Goal: Task Accomplishment & Management: Use online tool/utility

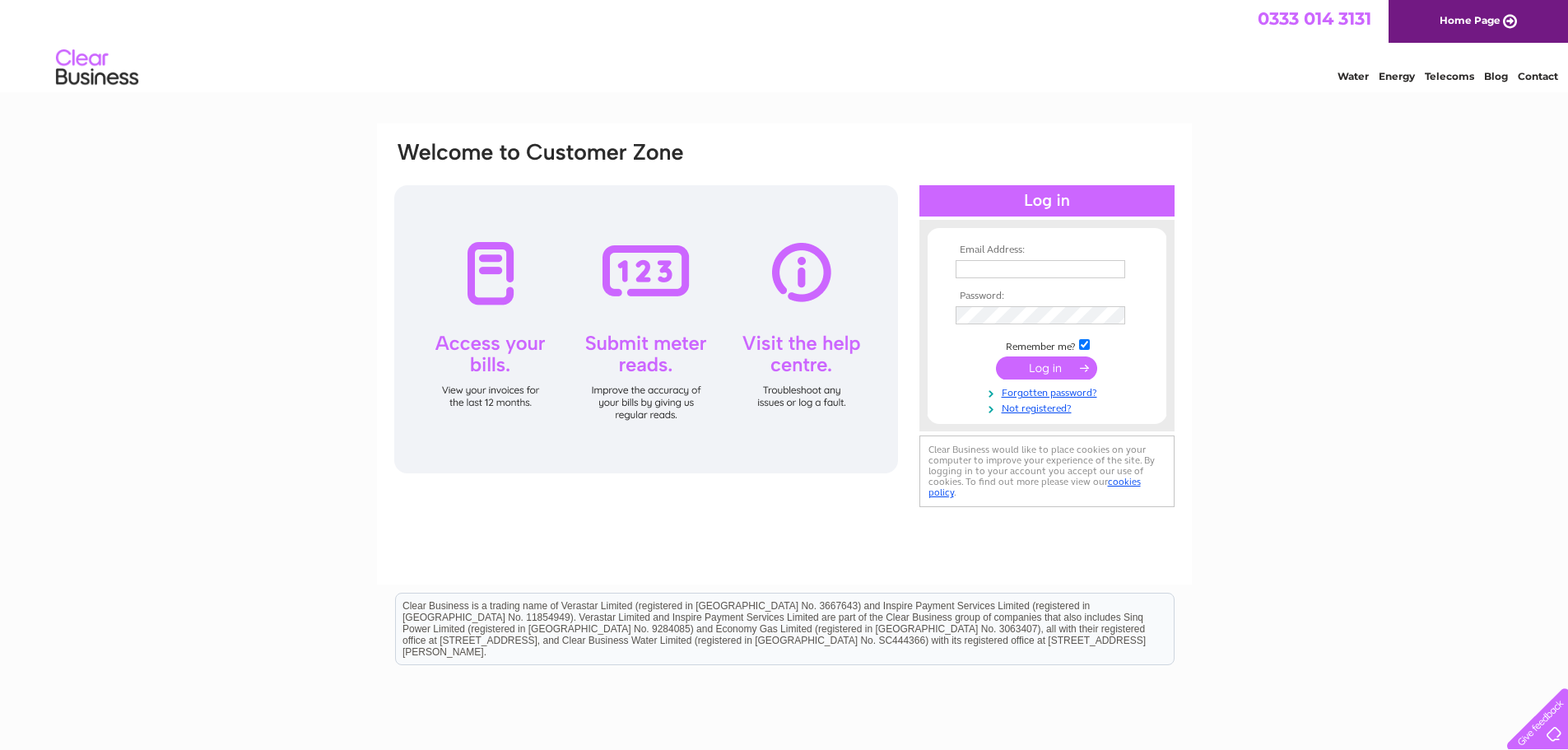
click at [999, 269] on input "text" at bounding box center [1040, 269] width 170 height 18
type input "swalsat@yahoo.com"
click at [1039, 372] on input "submit" at bounding box center [1046, 367] width 101 height 23
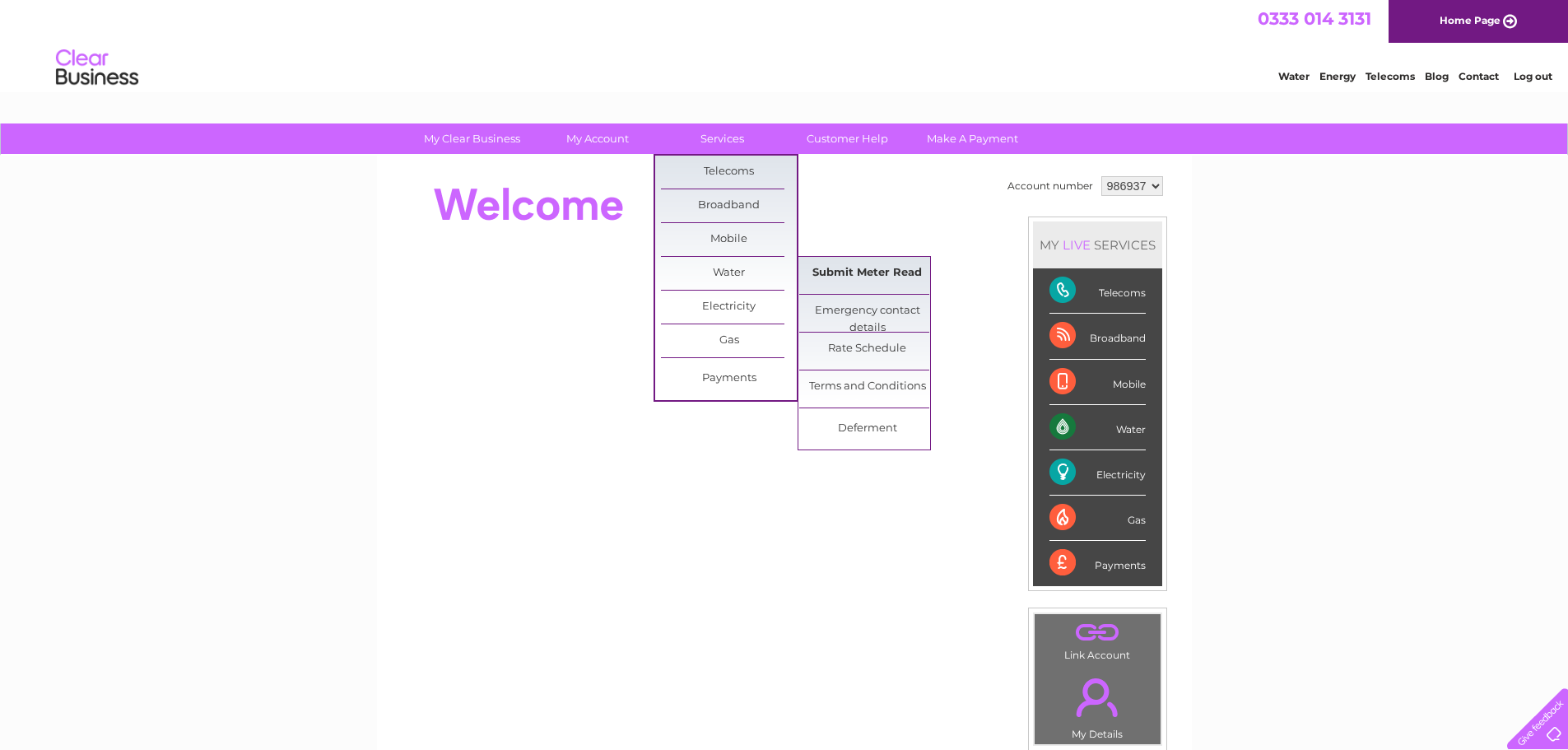
click at [858, 267] on link "Submit Meter Read" at bounding box center [867, 274] width 136 height 33
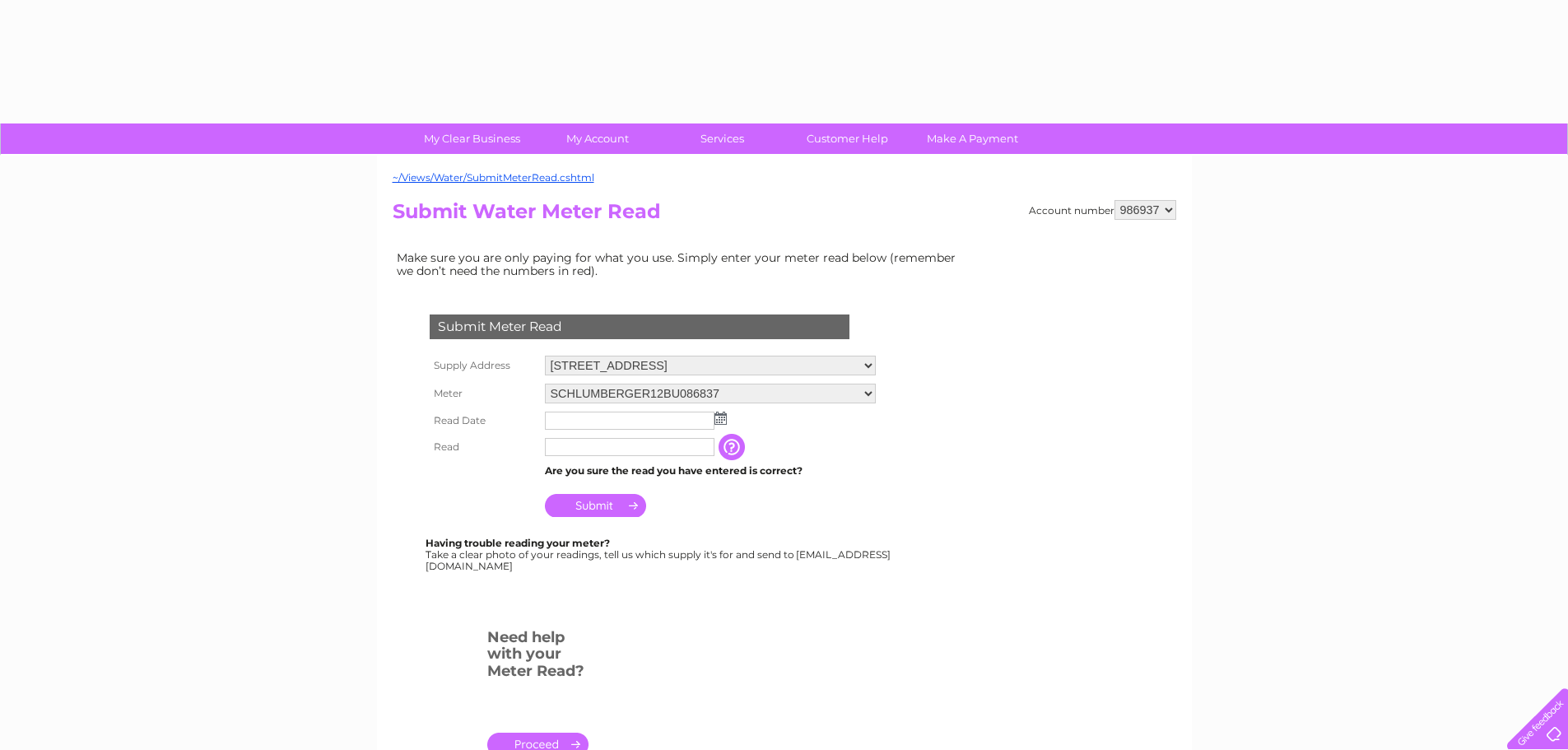
click at [722, 419] on img at bounding box center [720, 419] width 12 height 13
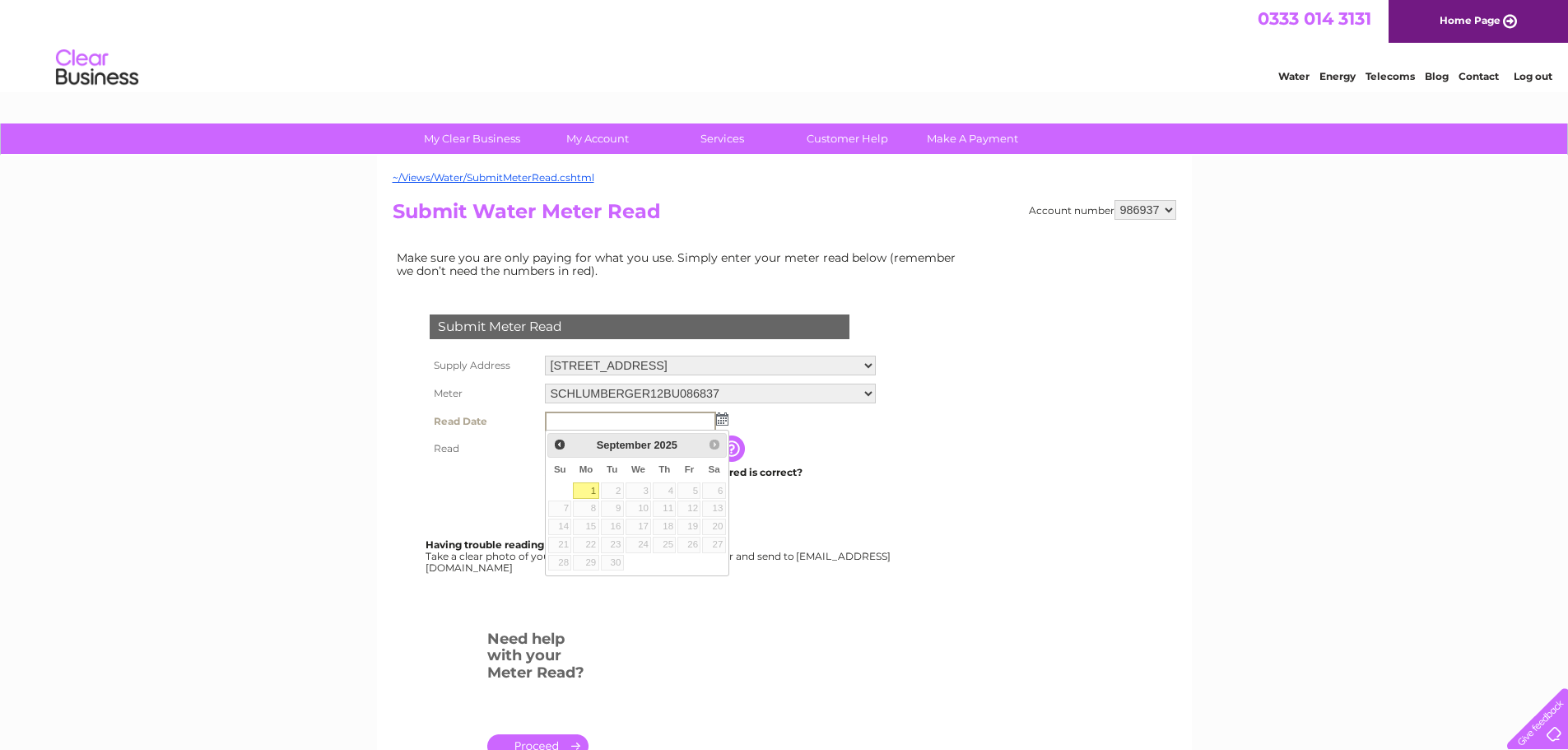
click at [587, 487] on link "1" at bounding box center [585, 491] width 26 height 17
type input "2025/09/01"
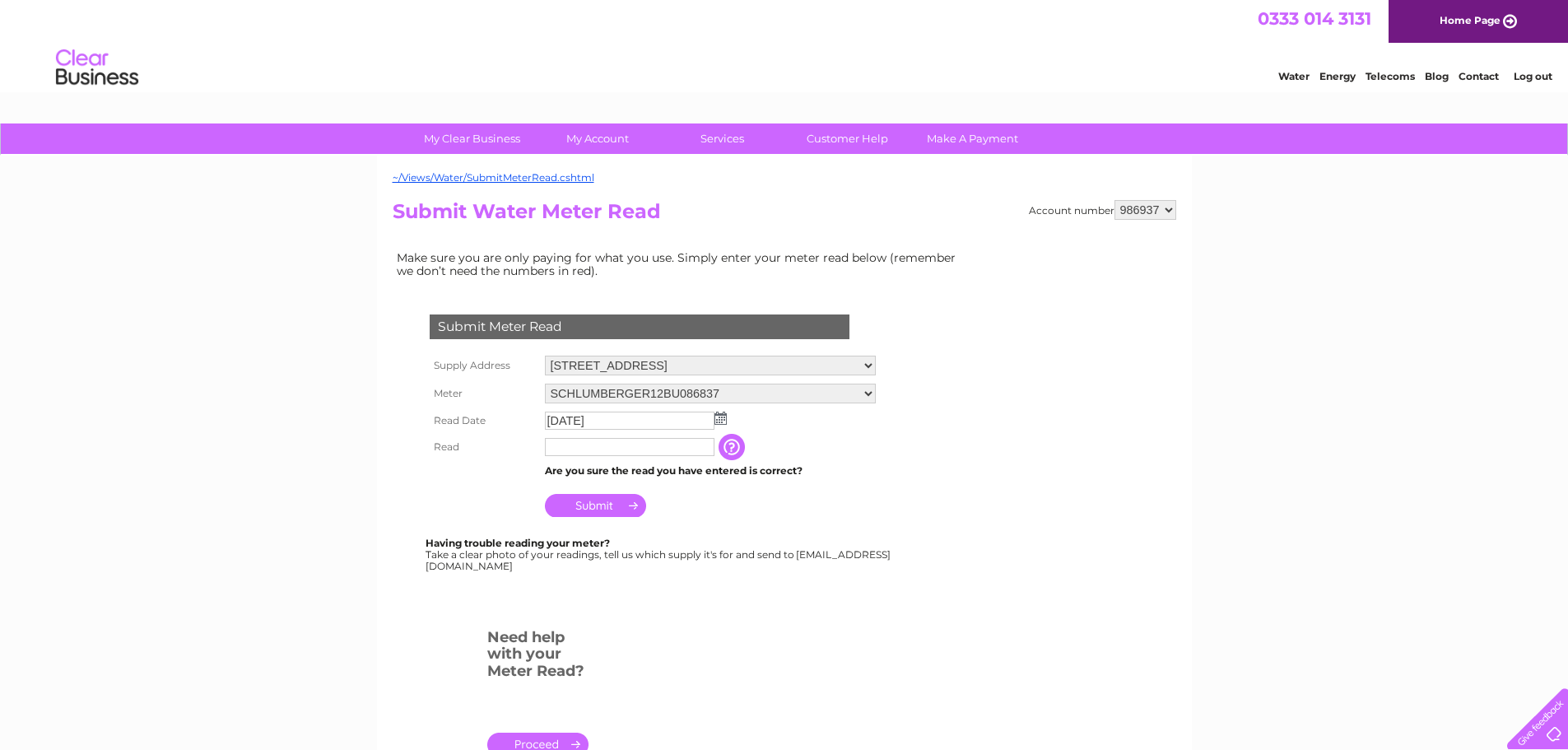
click at [600, 449] on input "text" at bounding box center [629, 447] width 170 height 18
type input "423"
click at [610, 508] on input "Submit" at bounding box center [595, 507] width 101 height 23
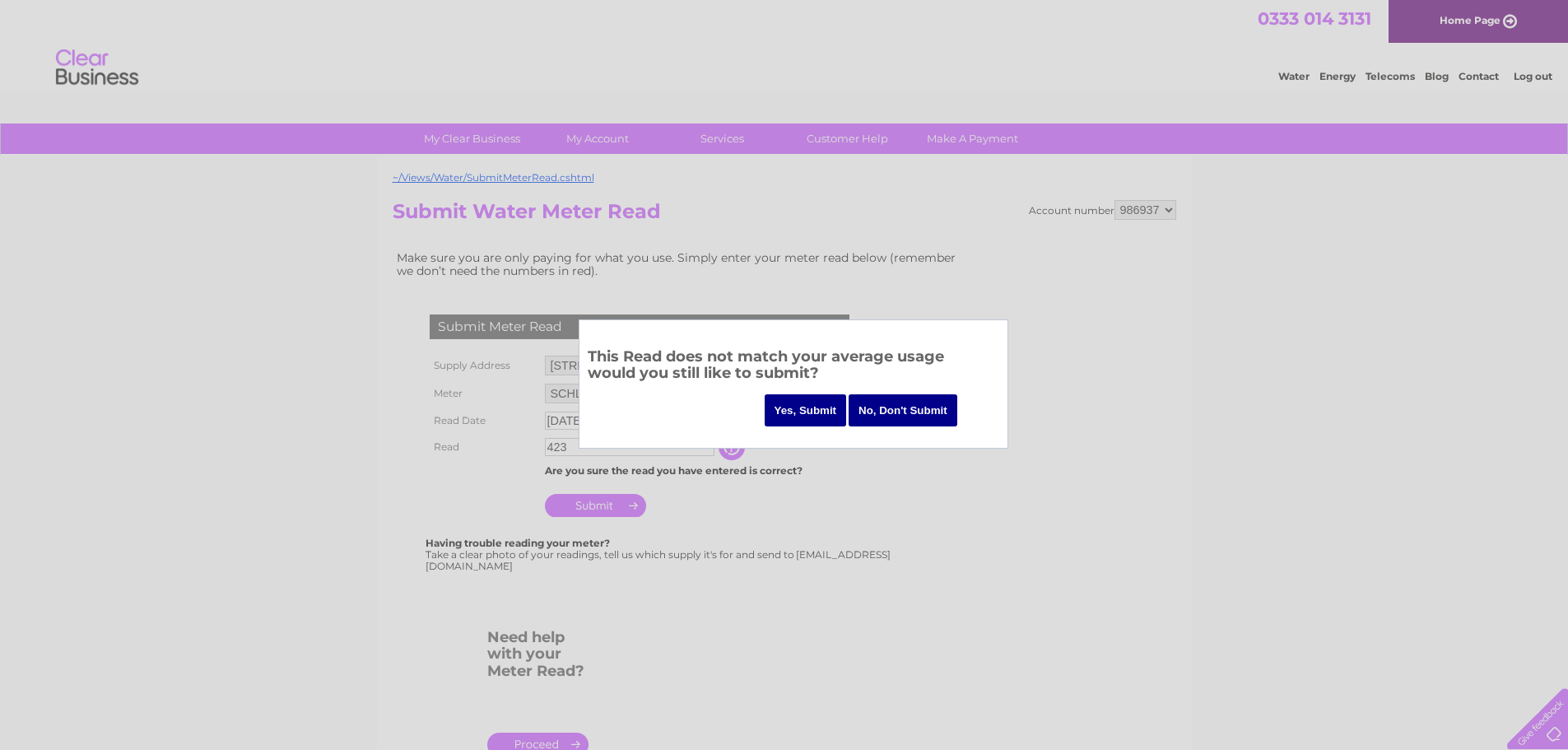
click at [819, 412] on input "Yes, Submit" at bounding box center [806, 410] width 83 height 32
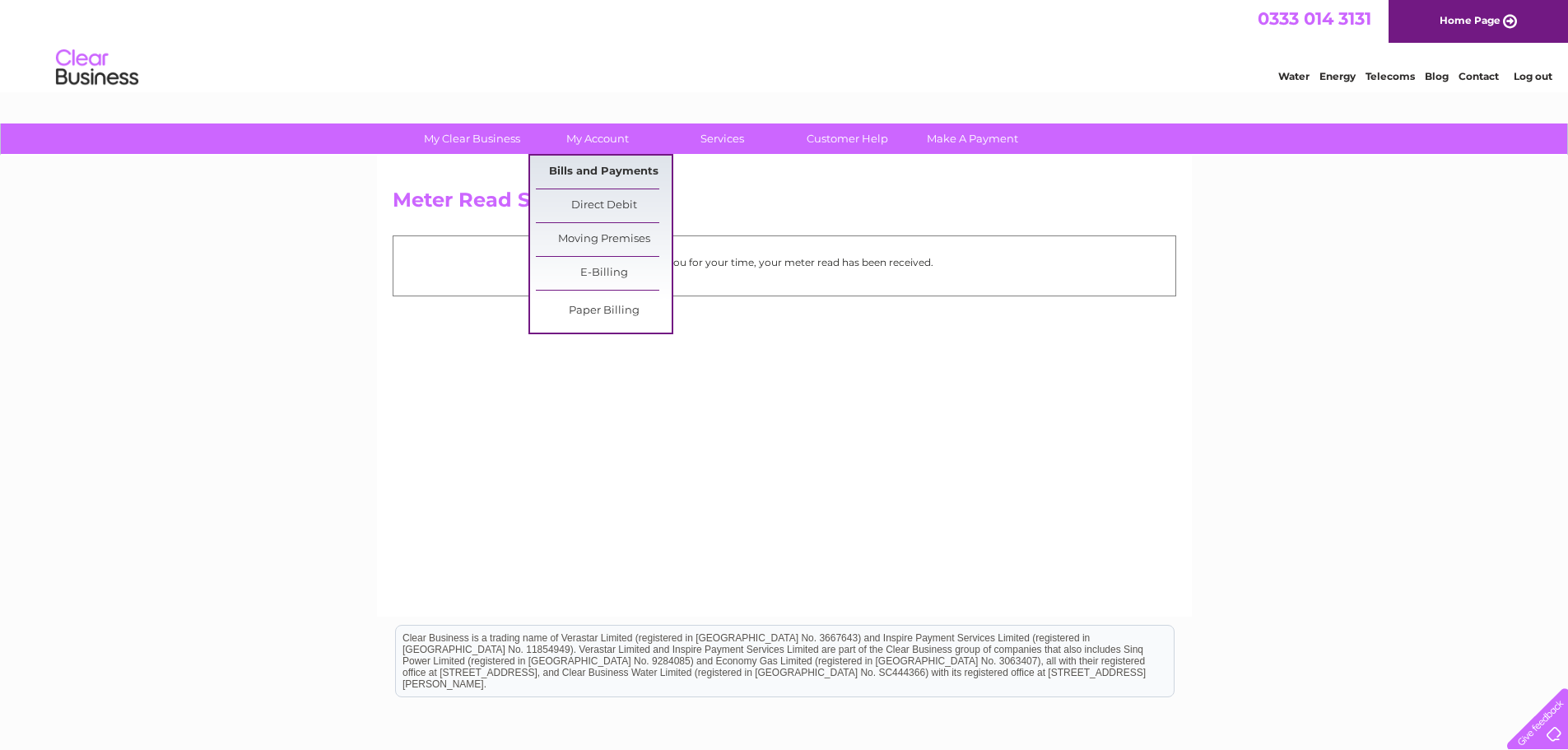
click at [597, 167] on link "Bills and Payments" at bounding box center [604, 173] width 136 height 33
